Goal: Check status

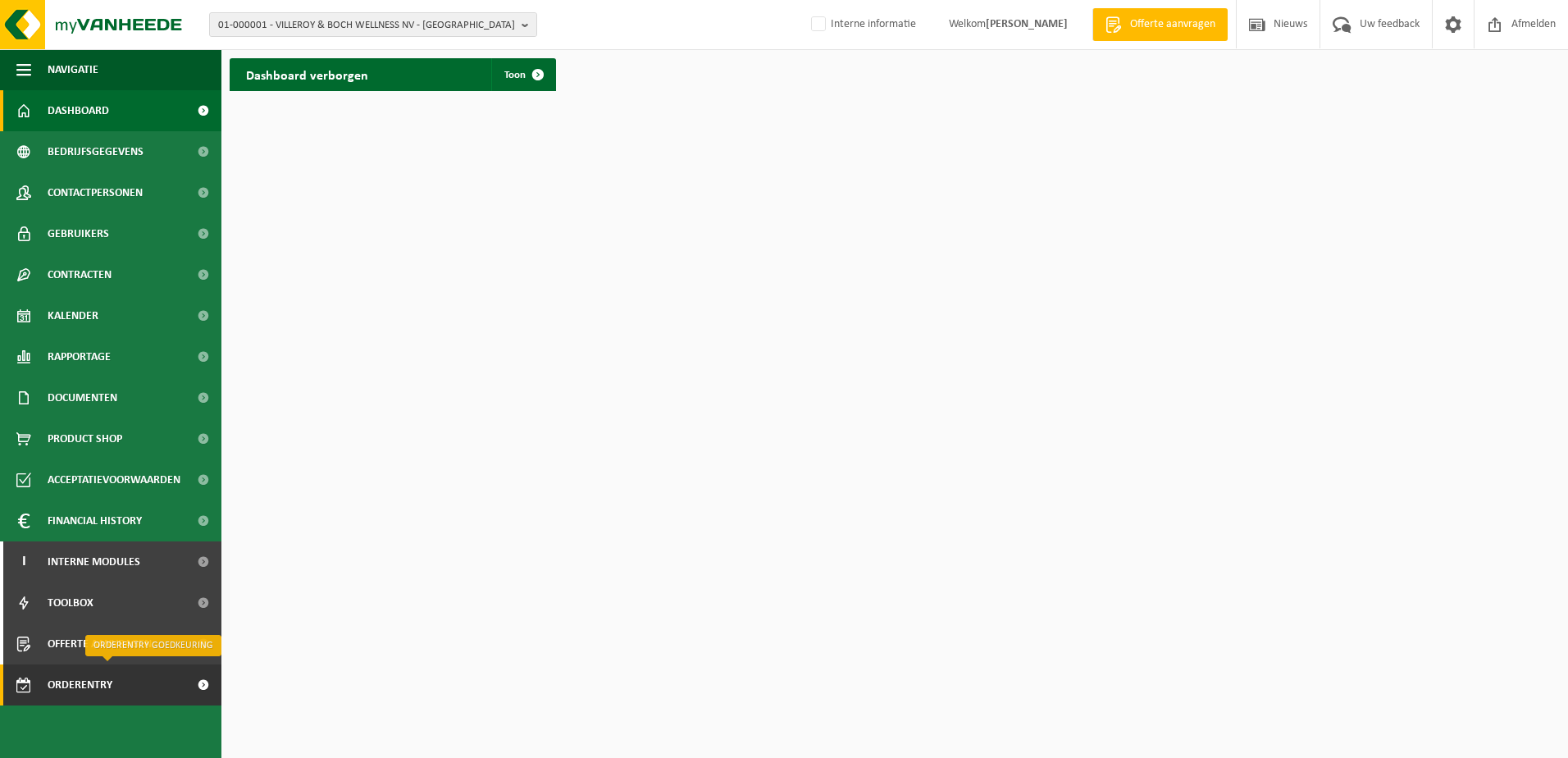
click at [76, 689] on span "Orderentry Goedkeuring" at bounding box center [117, 684] width 138 height 41
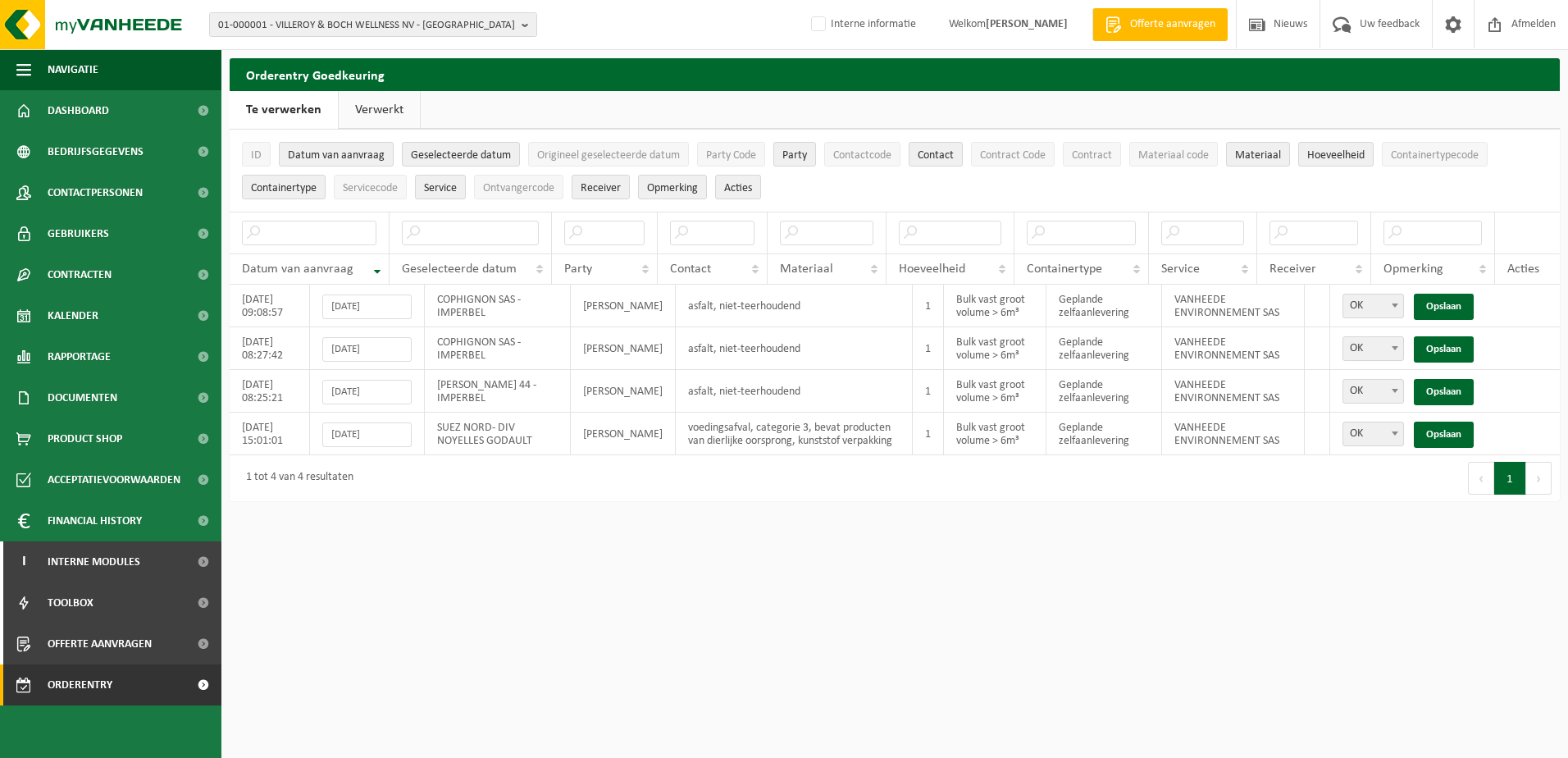
click at [367, 108] on link "Verwerkt" at bounding box center [379, 110] width 82 height 38
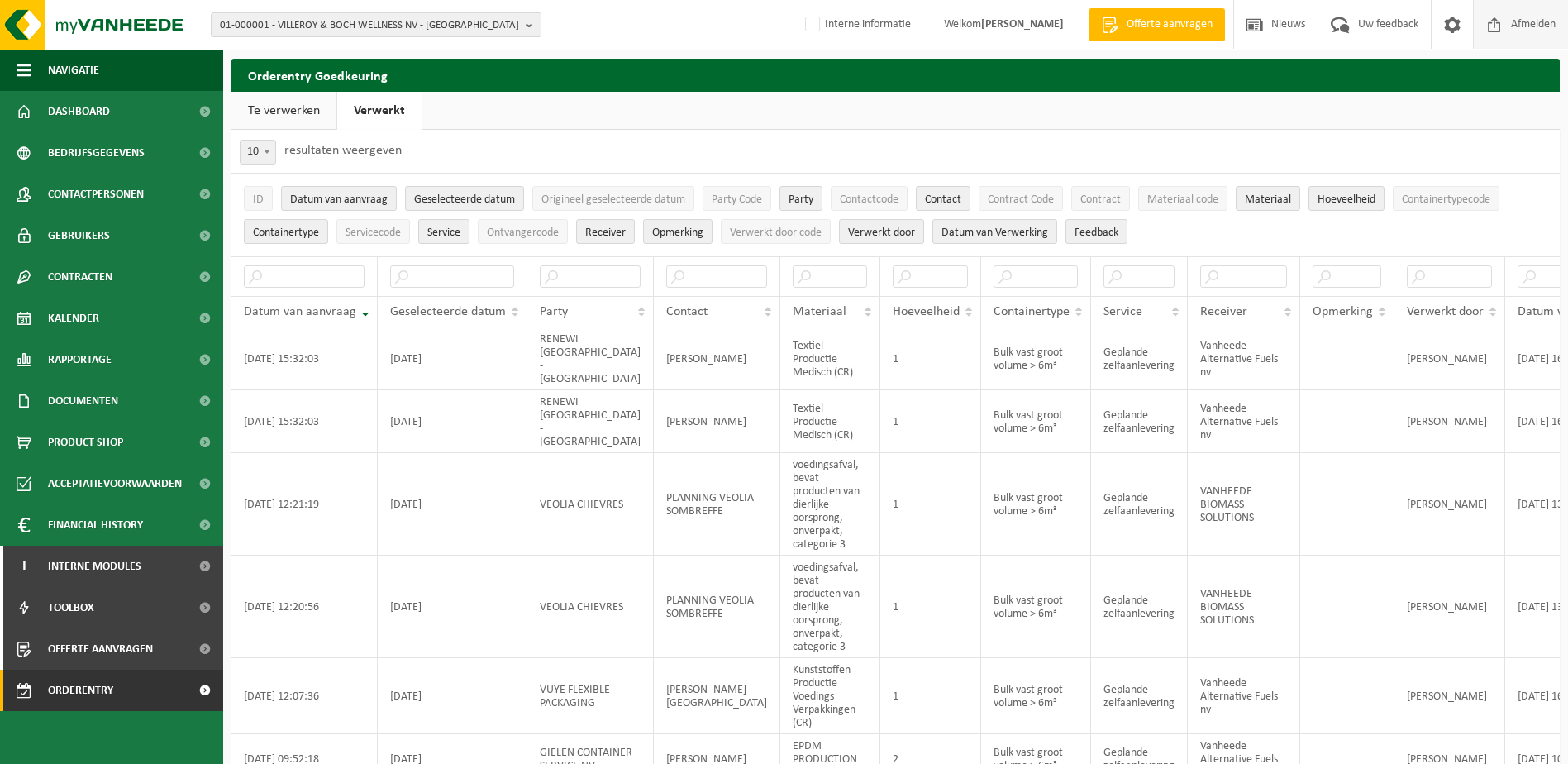
click at [1522, 21] on span "Afmelden" at bounding box center [1533, 24] width 53 height 49
